Goal: Information Seeking & Learning: Learn about a topic

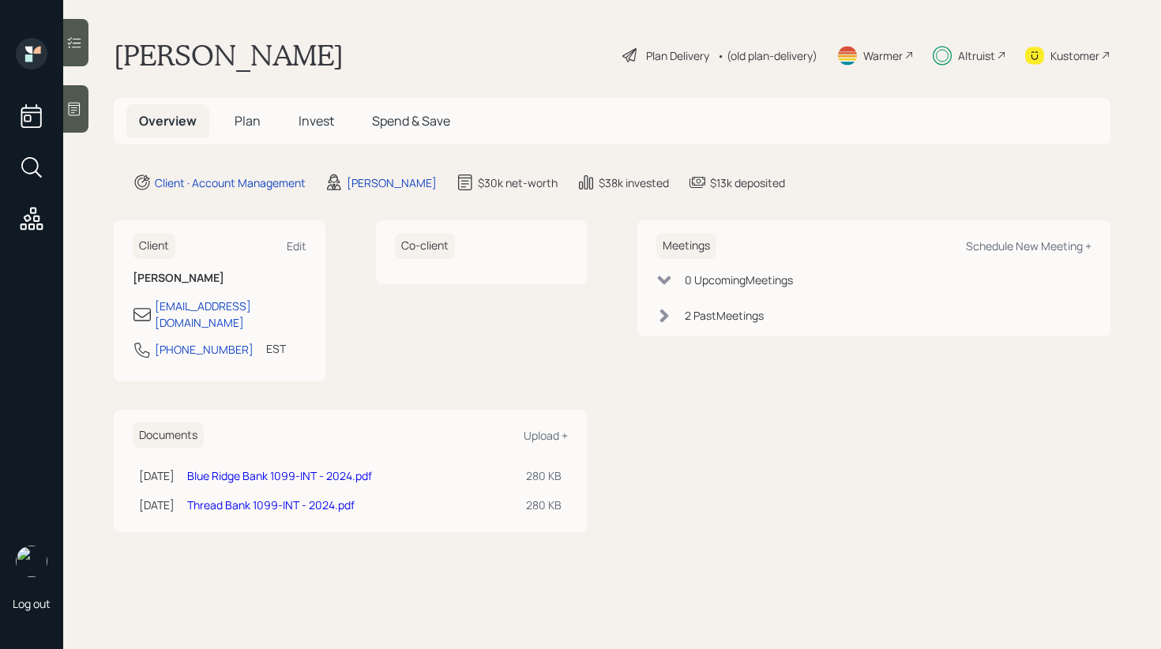
click at [74, 48] on icon at bounding box center [74, 43] width 16 height 16
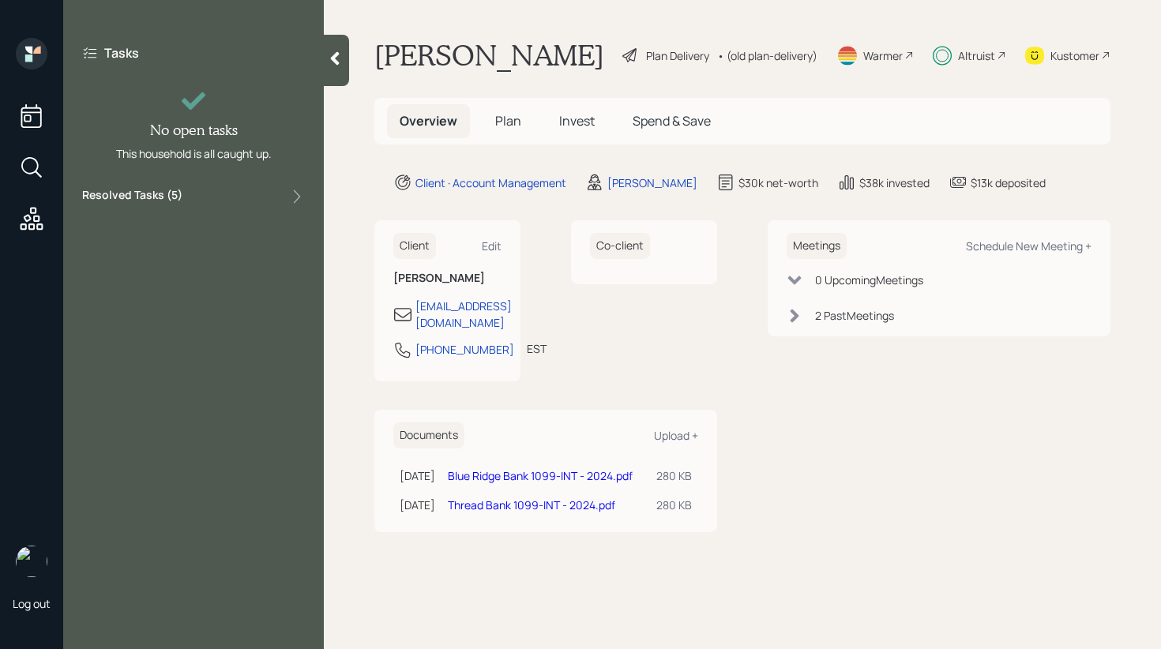
click at [228, 201] on div "Resolved Tasks ( 5 )" at bounding box center [193, 196] width 223 height 19
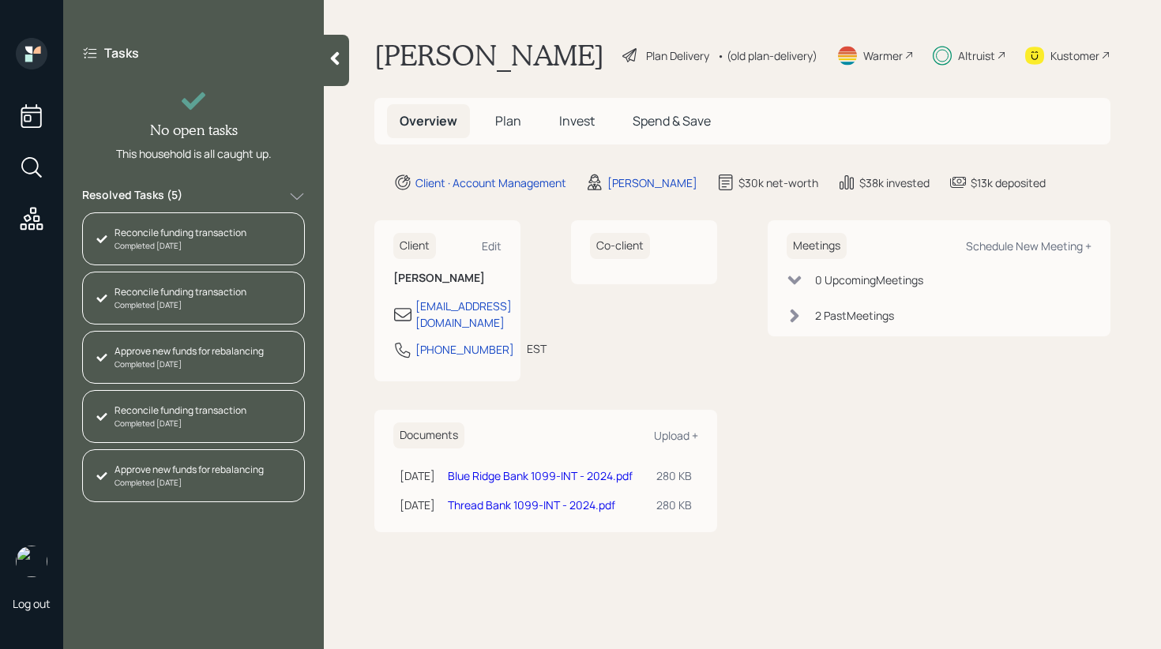
click at [288, 191] on div "Resolved Tasks ( 5 )" at bounding box center [193, 196] width 223 height 19
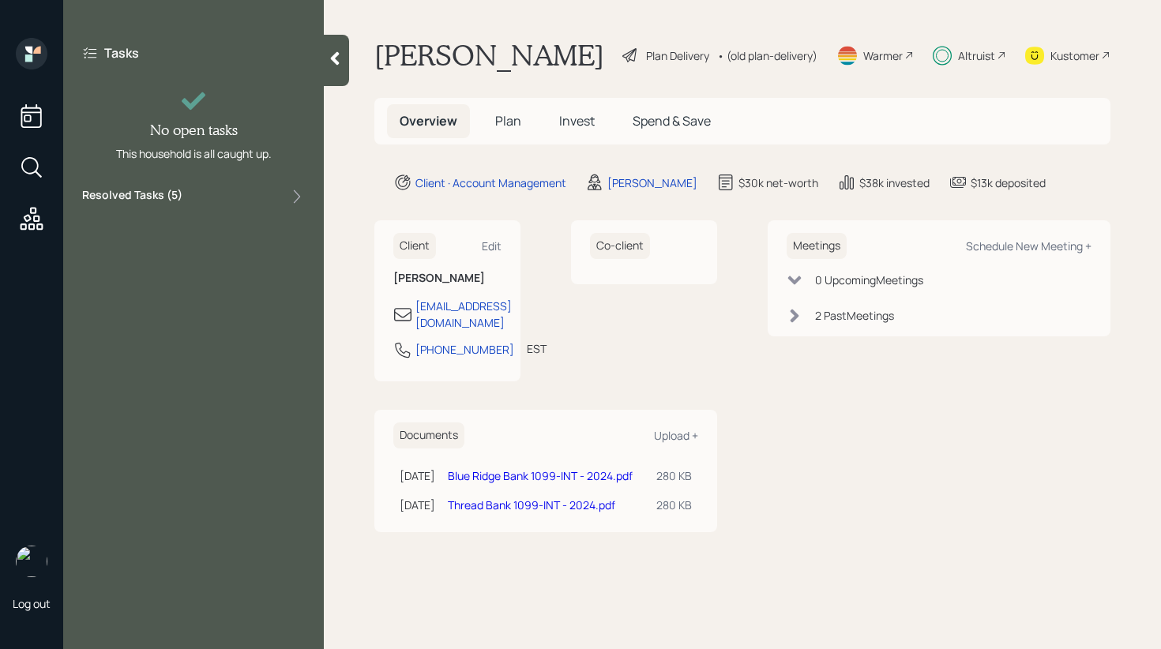
click at [328, 60] on icon at bounding box center [335, 59] width 16 height 16
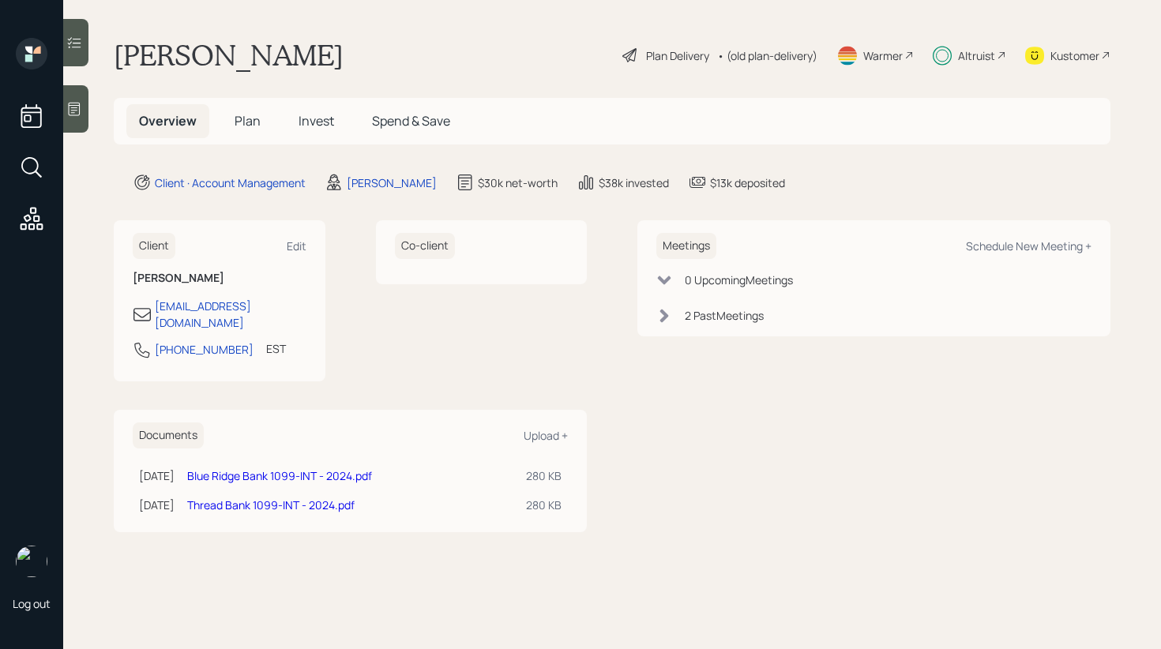
click at [329, 118] on span "Invest" at bounding box center [316, 120] width 36 height 17
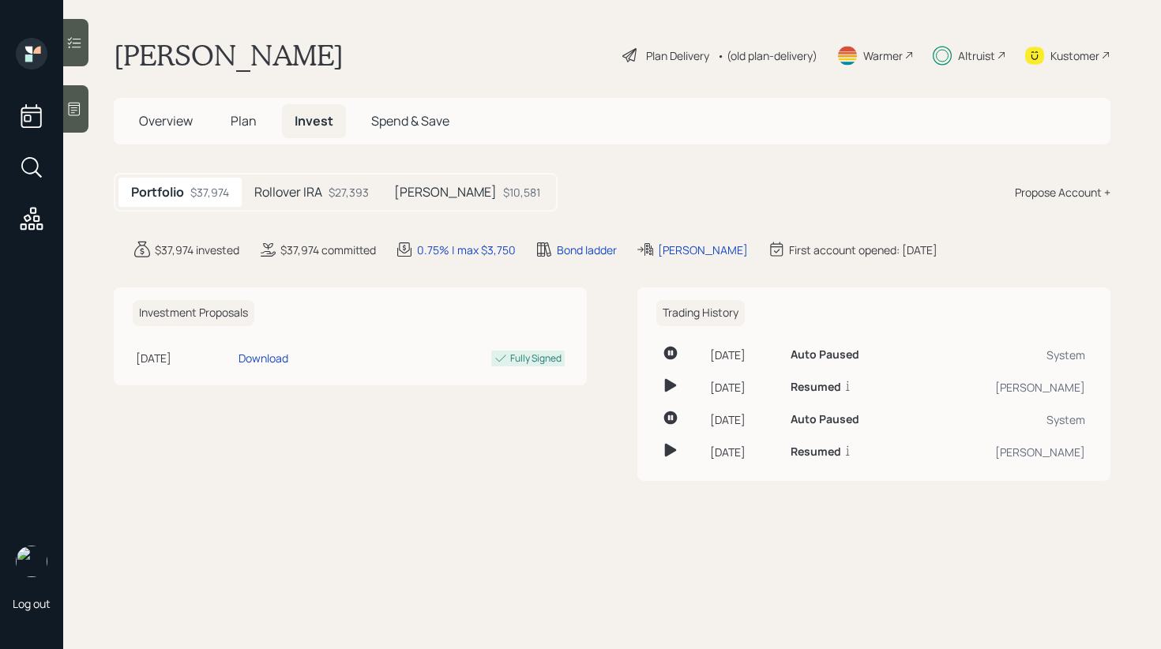
click at [251, 133] on h5 "Plan" at bounding box center [243, 121] width 51 height 34
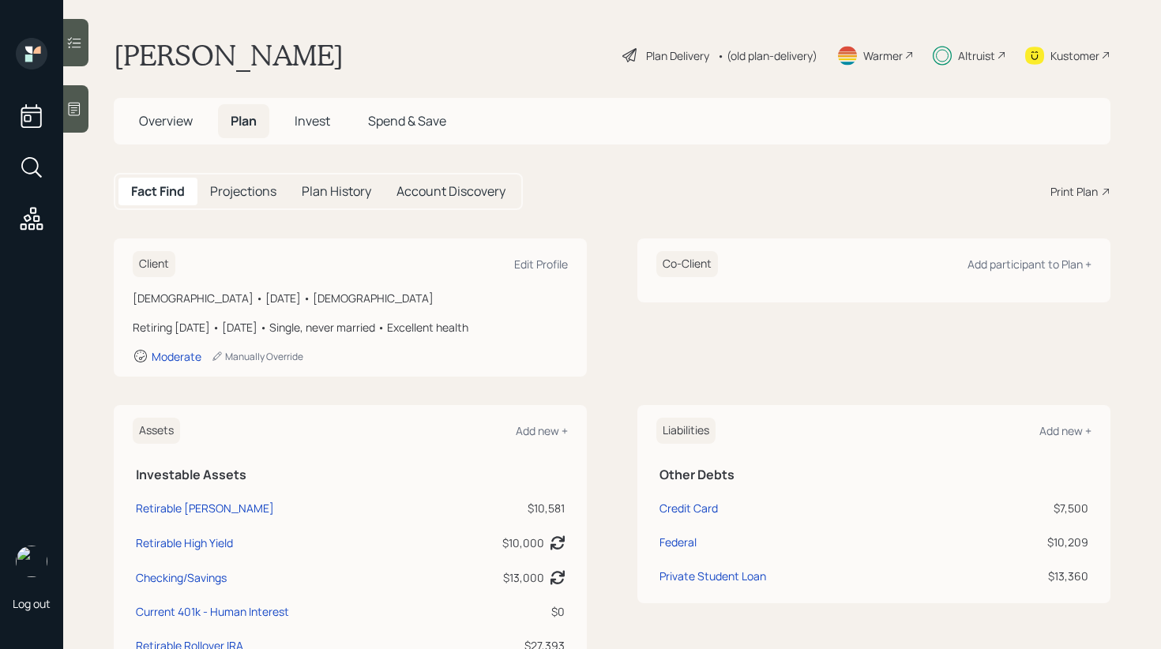
click at [304, 126] on span "Invest" at bounding box center [313, 120] width 36 height 17
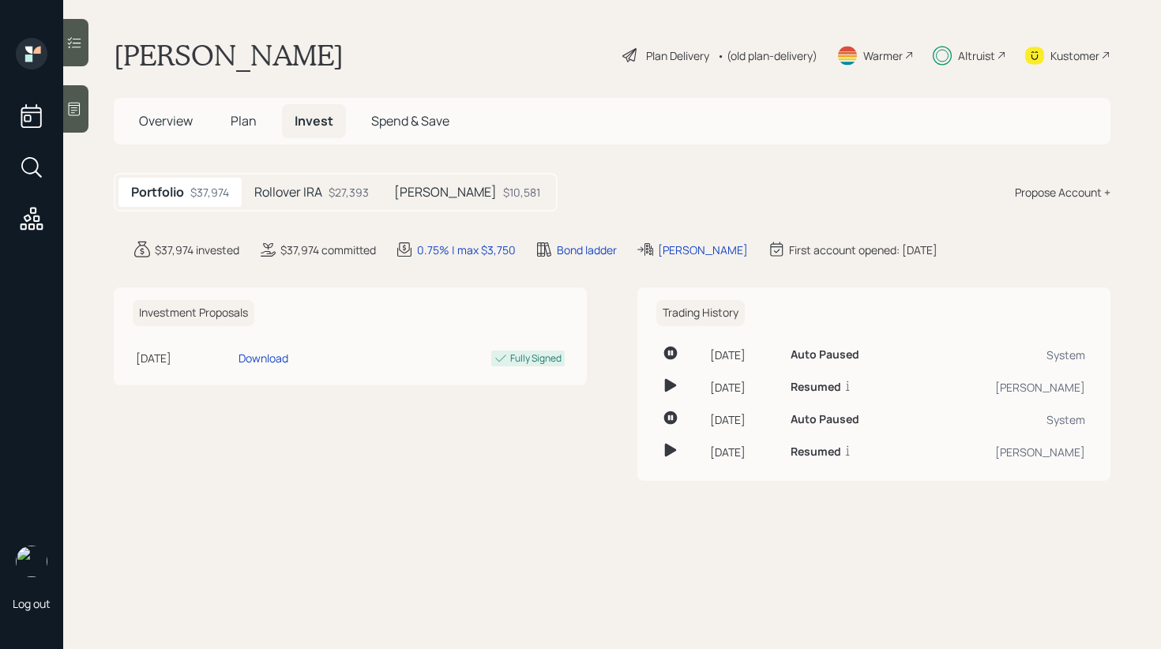
click at [313, 190] on h5 "Rollover IRA" at bounding box center [288, 192] width 68 height 15
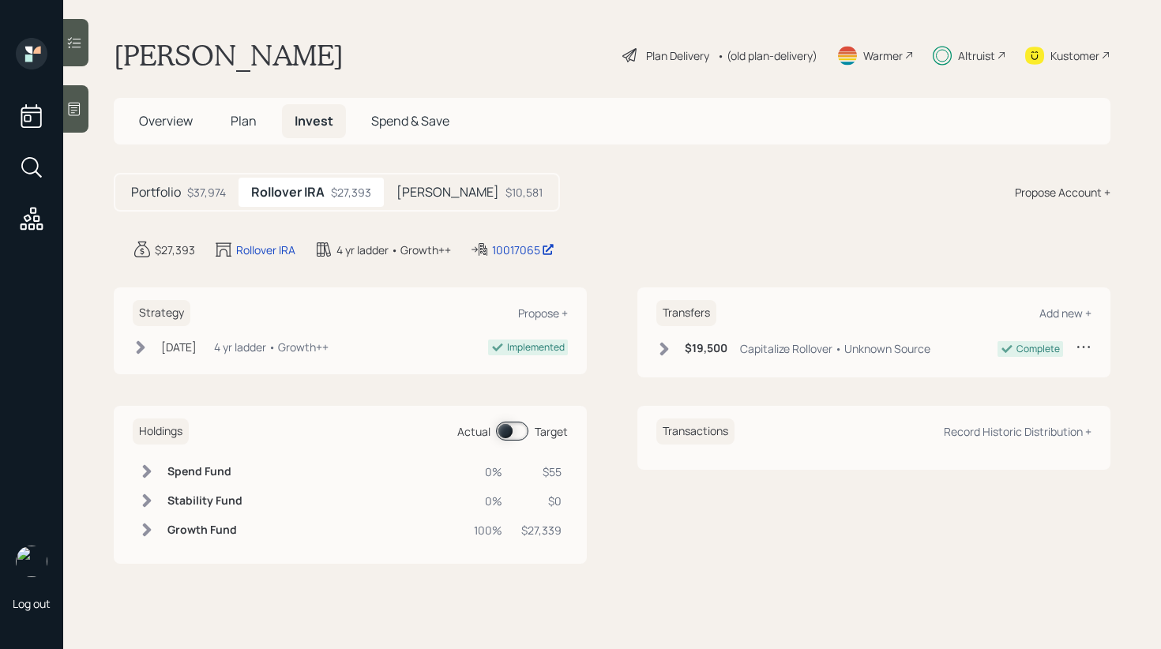
click at [405, 194] on h5 "[PERSON_NAME]" at bounding box center [447, 192] width 103 height 15
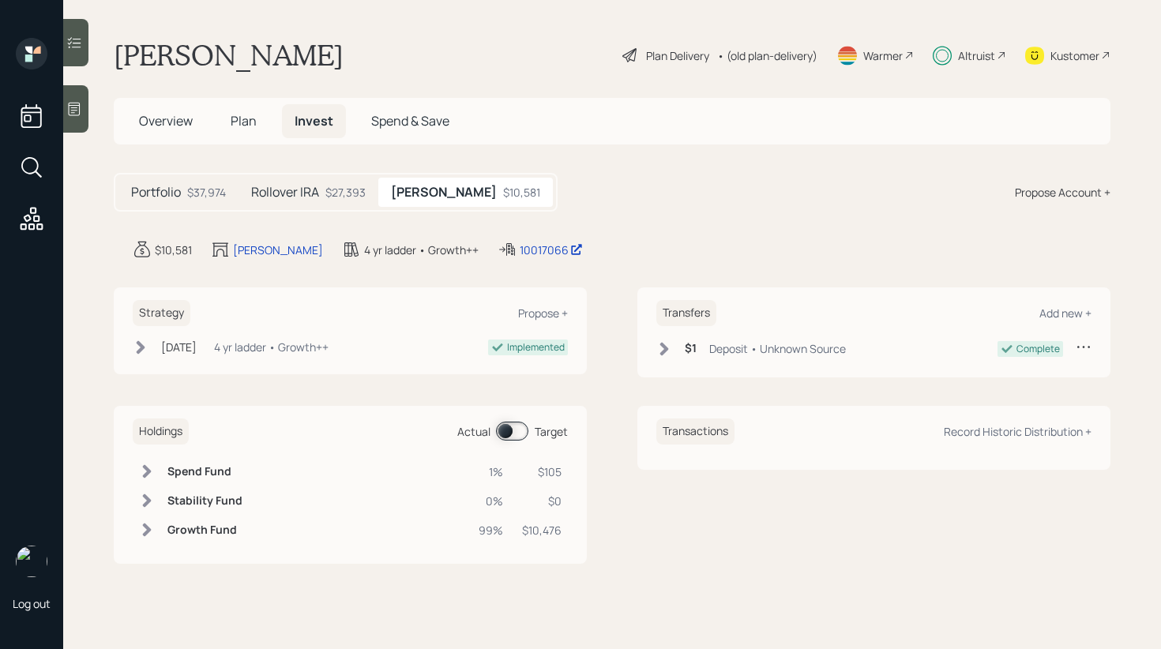
click at [337, 194] on div "$27,393" at bounding box center [345, 192] width 40 height 17
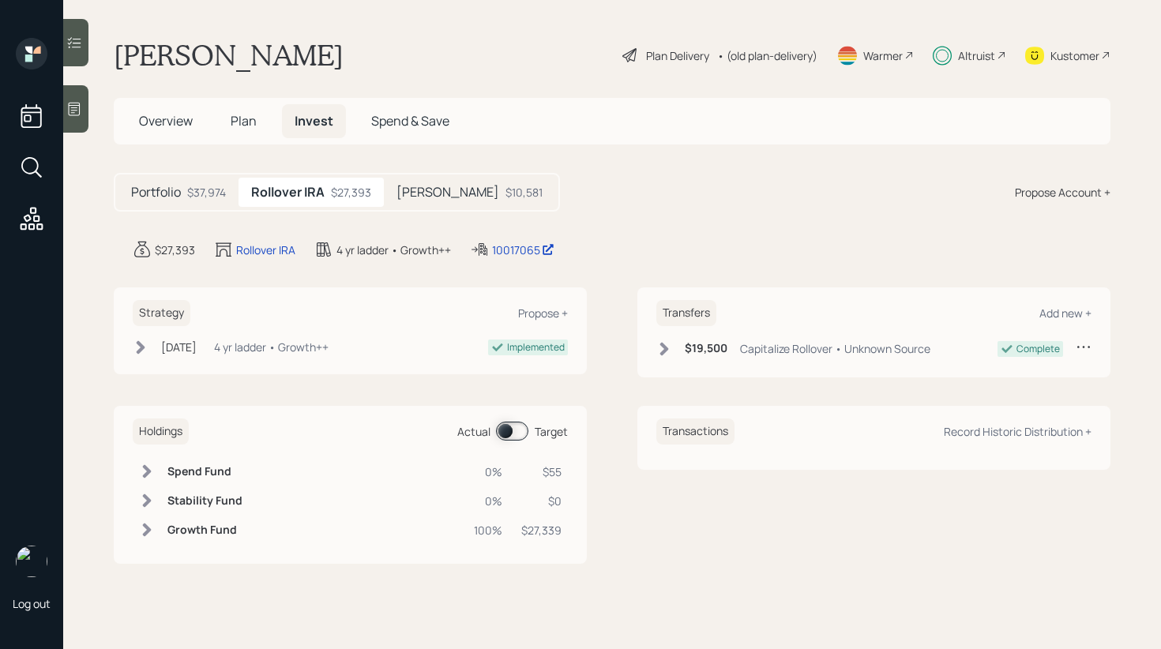
click at [493, 421] on div "Holdings Actual Target" at bounding box center [350, 431] width 435 height 26
click at [497, 432] on span at bounding box center [512, 431] width 32 height 19
click at [497, 430] on span at bounding box center [512, 431] width 32 height 19
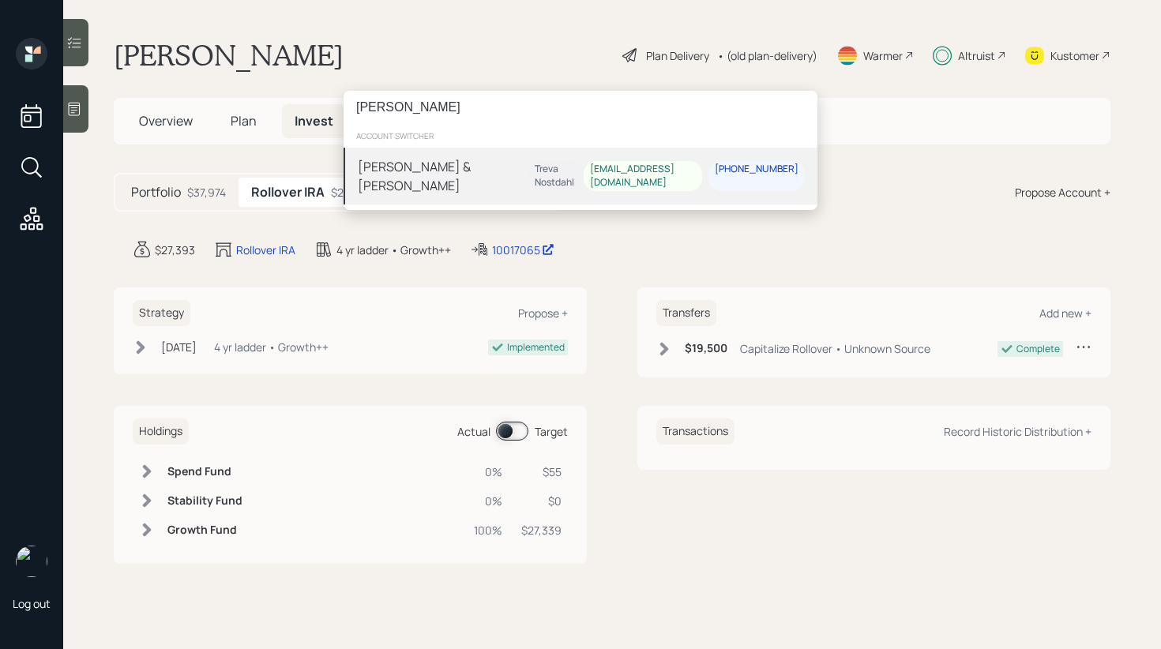
type input "[PERSON_NAME]"
click at [474, 165] on div "[PERSON_NAME] & [PERSON_NAME]" at bounding box center [443, 176] width 171 height 38
